Goal: Information Seeking & Learning: Learn about a topic

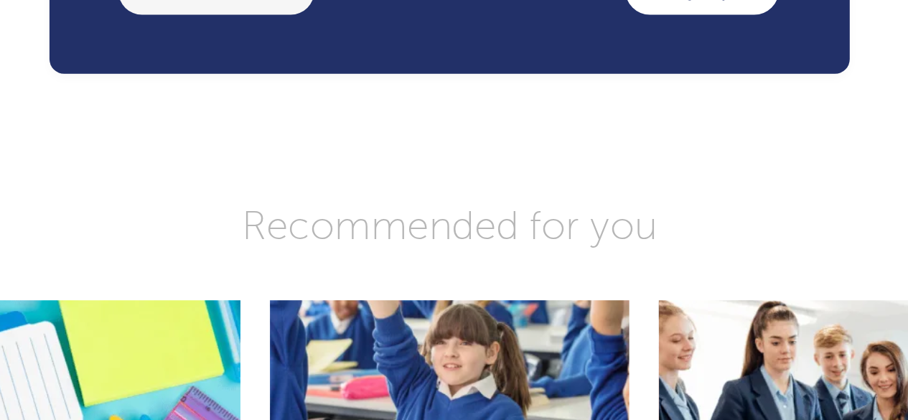
scroll to position [3426, 0]
